Goal: Use online tool/utility: Utilize a website feature to perform a specific function

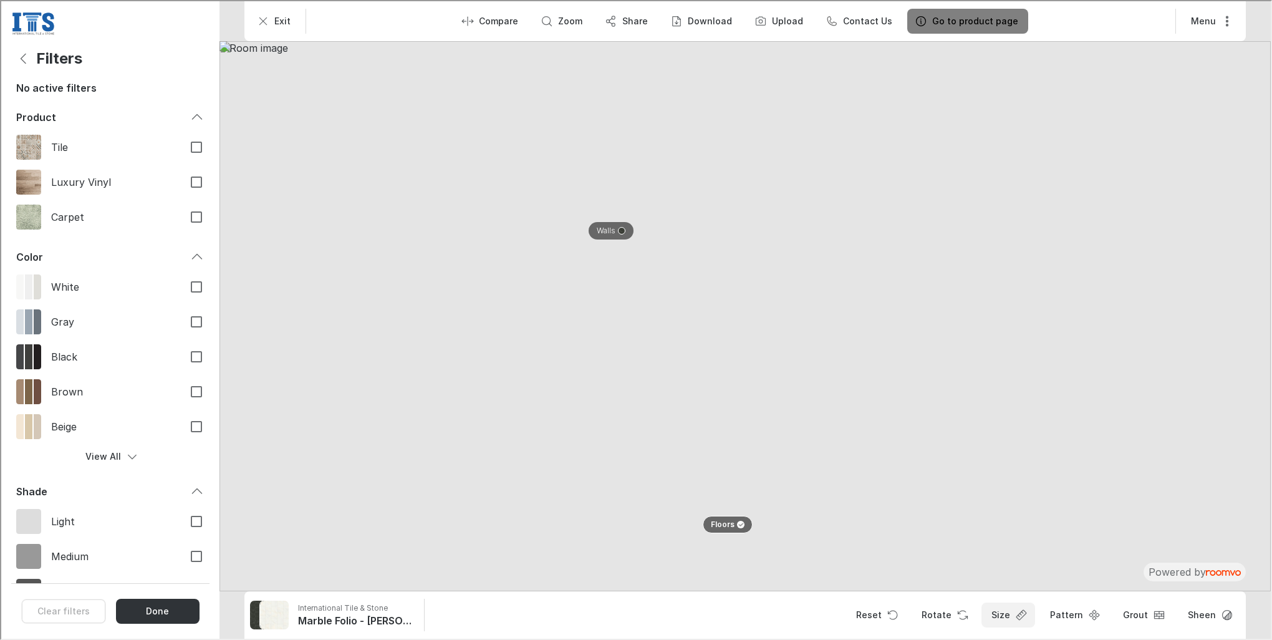
click at [1034, 612] on button "Size" at bounding box center [1007, 613] width 54 height 25
click at [287, 16] on div at bounding box center [635, 318] width 1270 height 637
click at [269, 21] on button "Exit" at bounding box center [273, 19] width 51 height 25
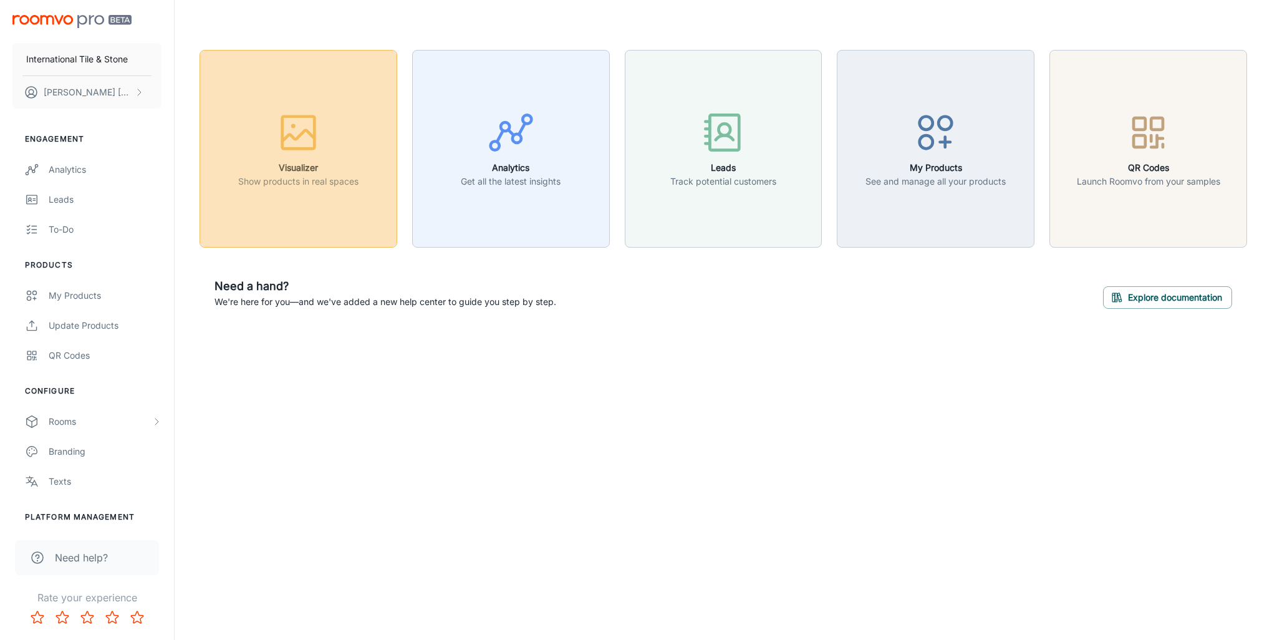
click at [316, 165] on h6 "Visualizer" at bounding box center [298, 168] width 120 height 14
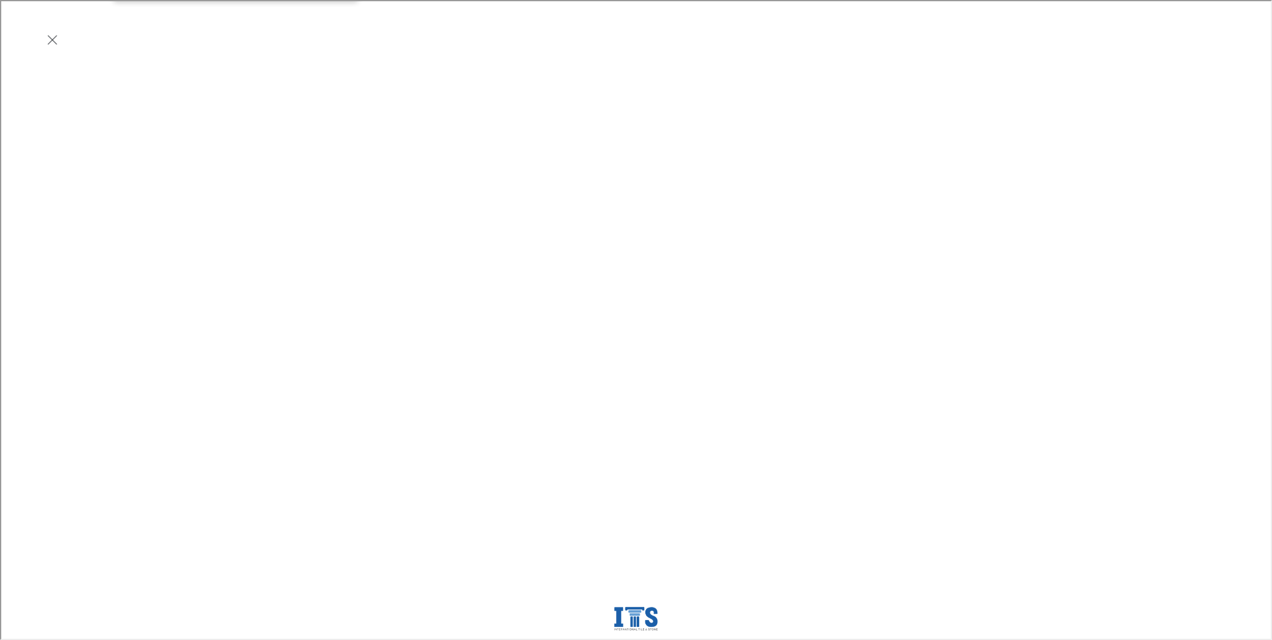
scroll to position [187, 0]
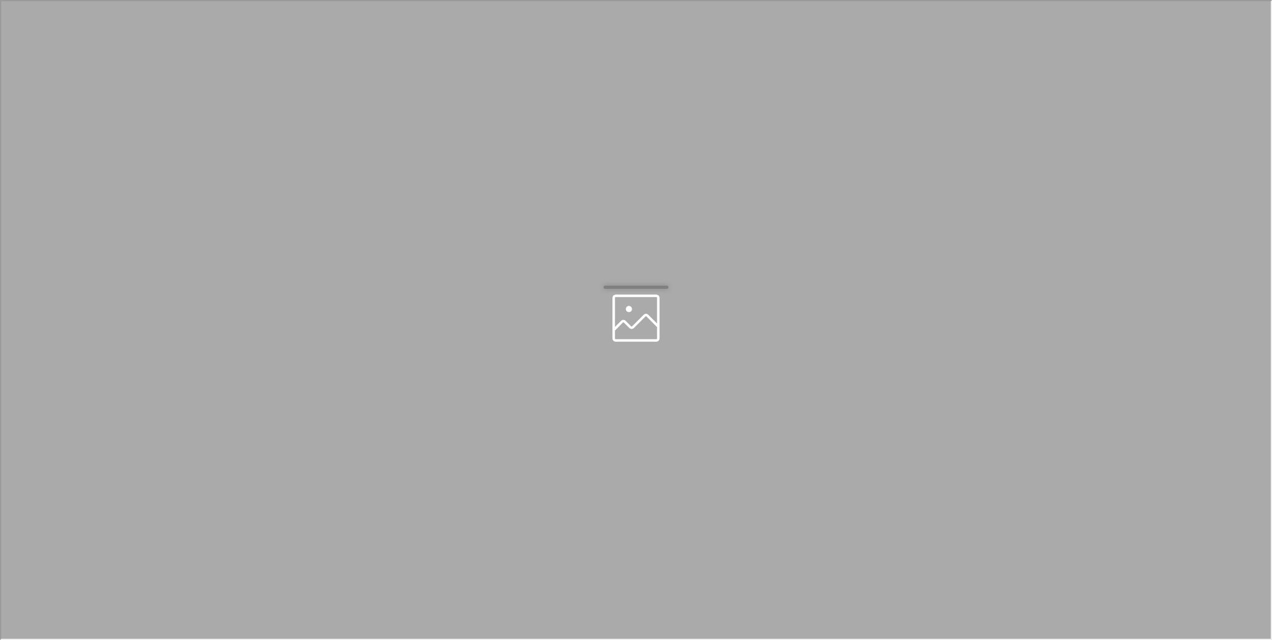
scroll to position [0, 0]
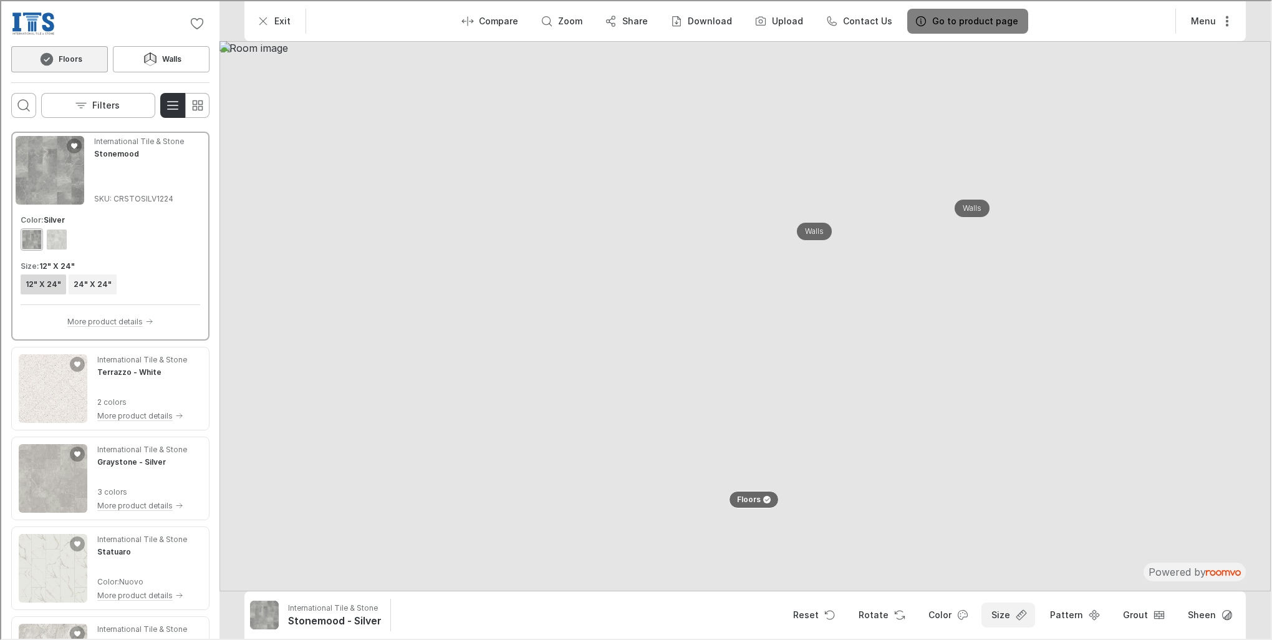
click at [1020, 614] on button "Size" at bounding box center [1007, 613] width 54 height 25
click at [993, 586] on p "24" X 24"" at bounding box center [975, 584] width 47 height 14
click at [1055, 612] on button "Pattern" at bounding box center [1073, 613] width 68 height 25
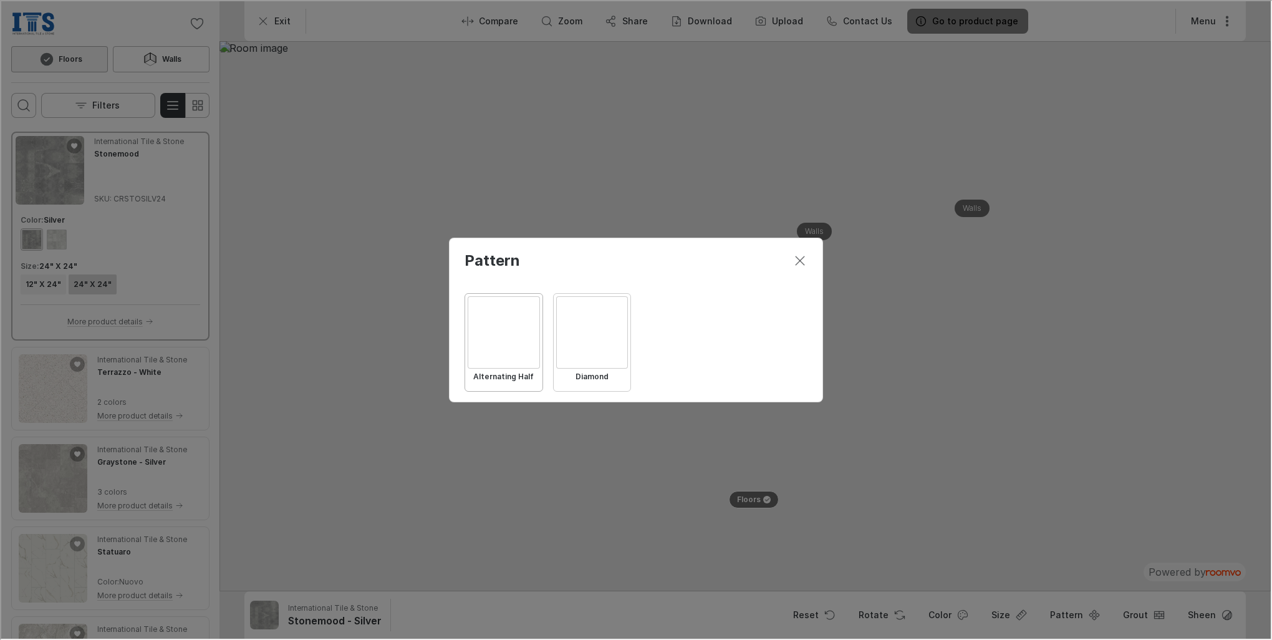
click at [587, 322] on div "Select Diamond" at bounding box center [591, 331] width 72 height 72
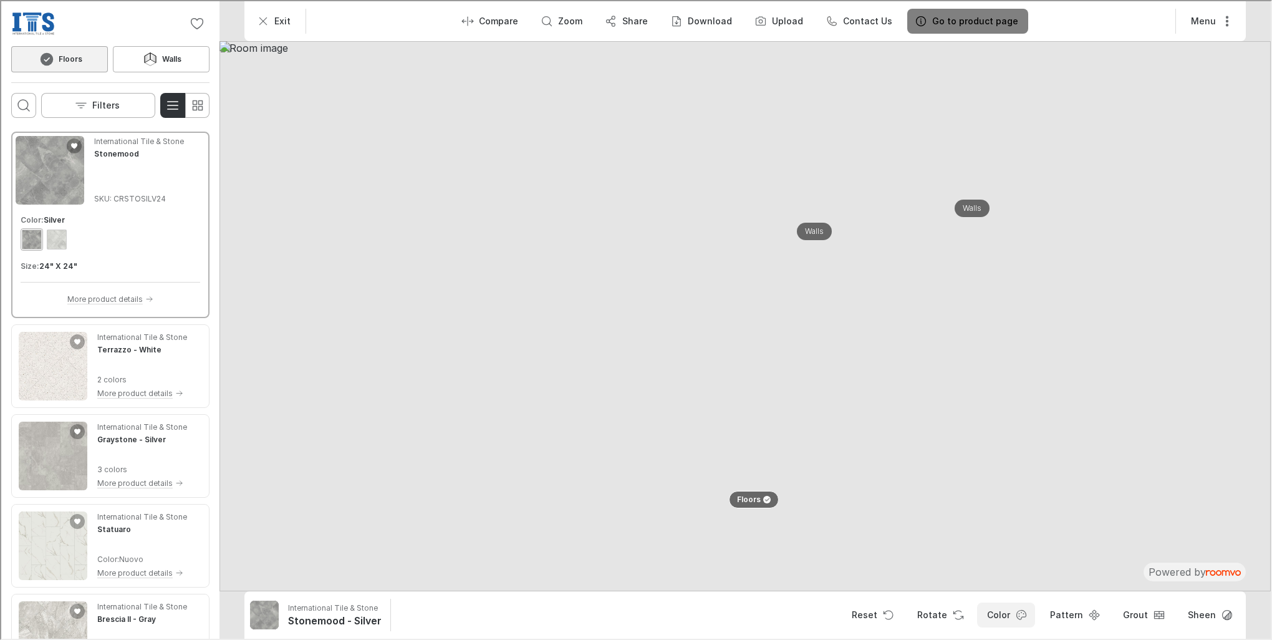
click at [1026, 615] on icon "Open color dialog" at bounding box center [1020, 613] width 12 height 12
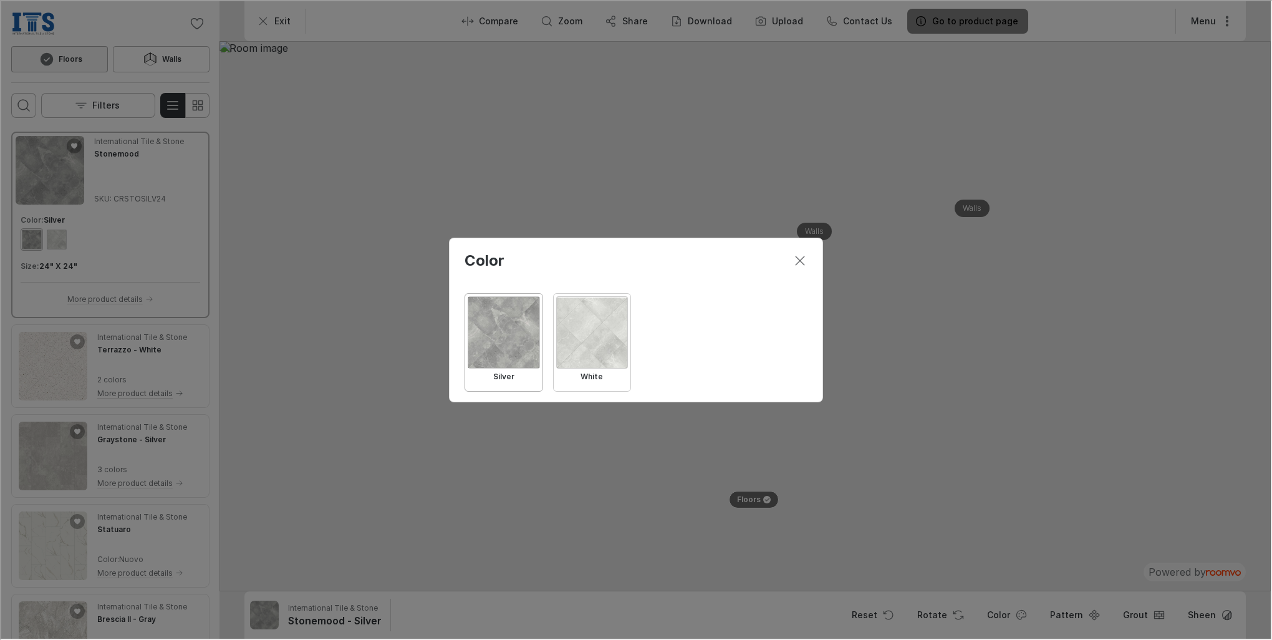
click at [597, 329] on div "Select White" at bounding box center [591, 331] width 72 height 72
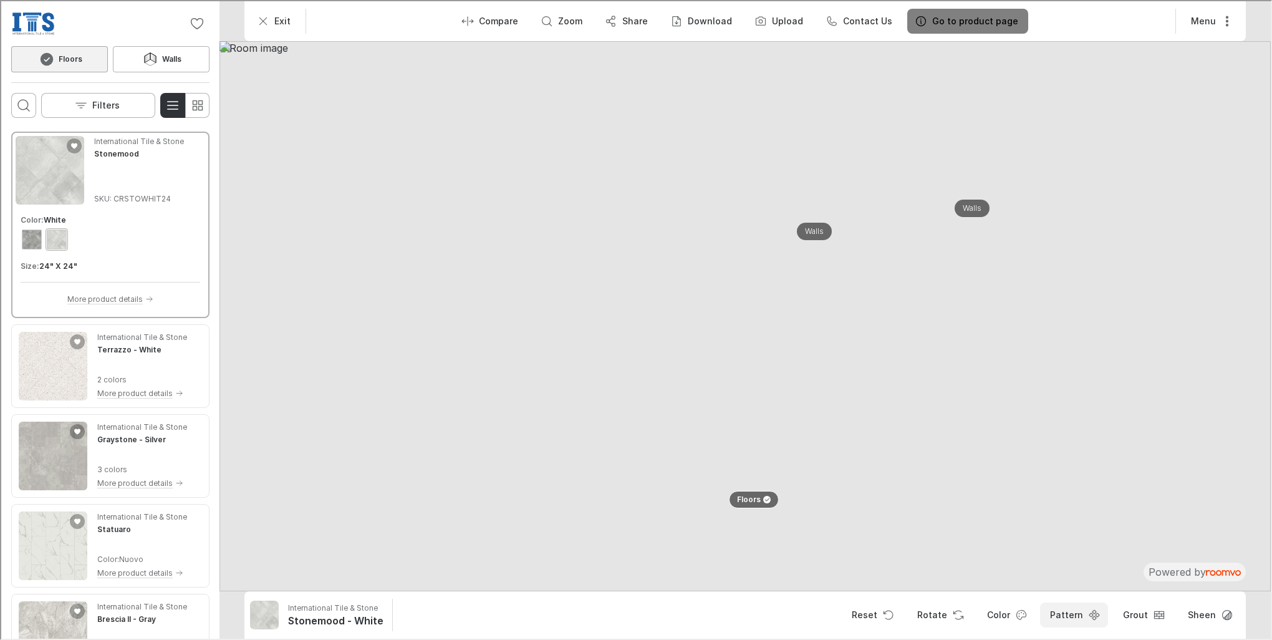
click at [1073, 615] on button "Pattern" at bounding box center [1073, 613] width 68 height 25
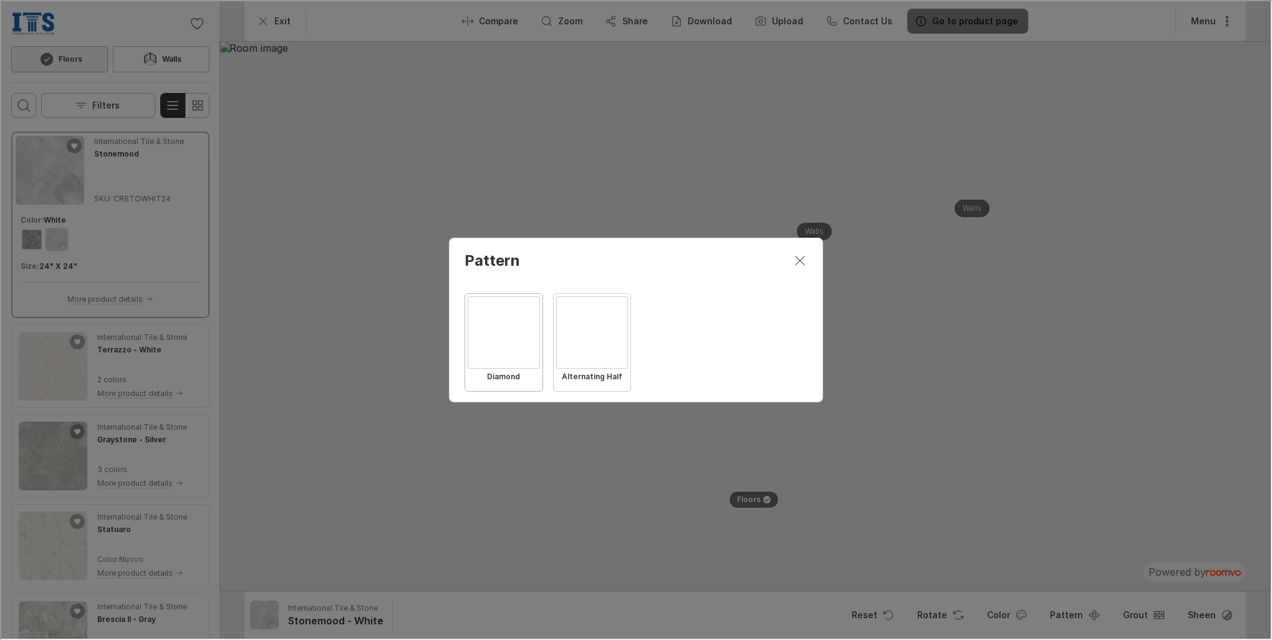
click at [612, 322] on div "Select Alternating Half" at bounding box center [591, 331] width 72 height 72
